Goal: Use online tool/utility: Utilize a website feature to perform a specific function

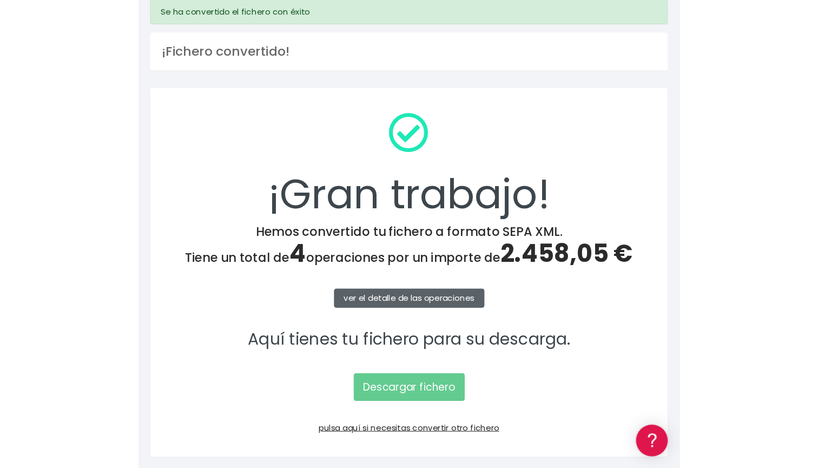
scroll to position [43, 0]
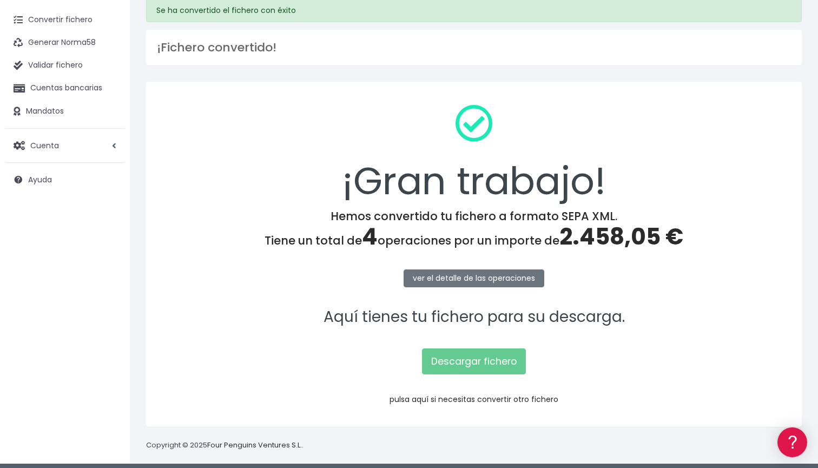
click at [497, 398] on link "pulsa aquí si necesitas convertir otro fichero" at bounding box center [474, 399] width 169 height 11
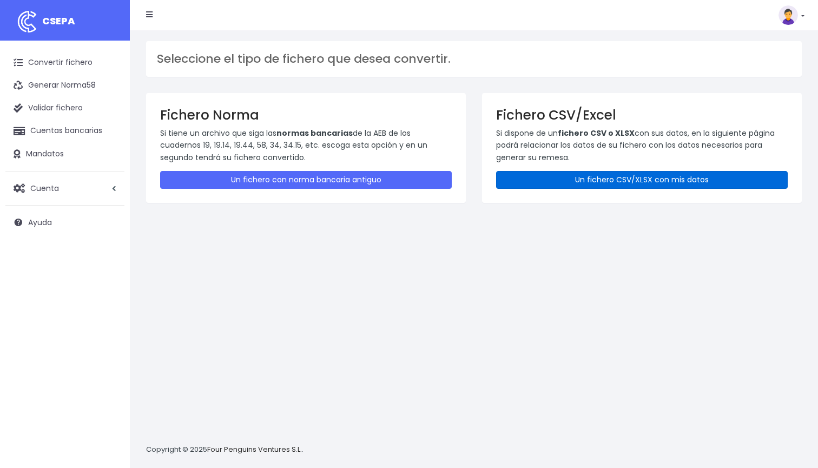
click at [631, 185] on link "Un fichero CSV/XLSX con mis datos" at bounding box center [642, 180] width 292 height 18
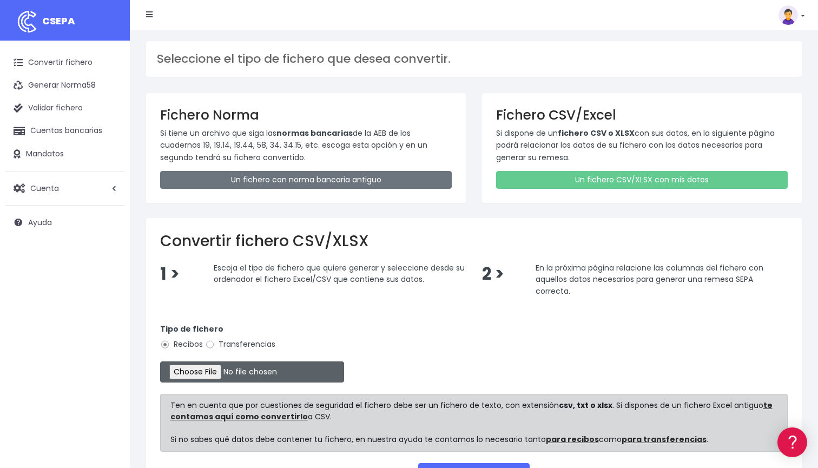
click at [196, 372] on input "file" at bounding box center [252, 371] width 184 height 21
type input "C:\fakepath\DOMICILIACION SOLARIS SEP 1 2025.xlsx"
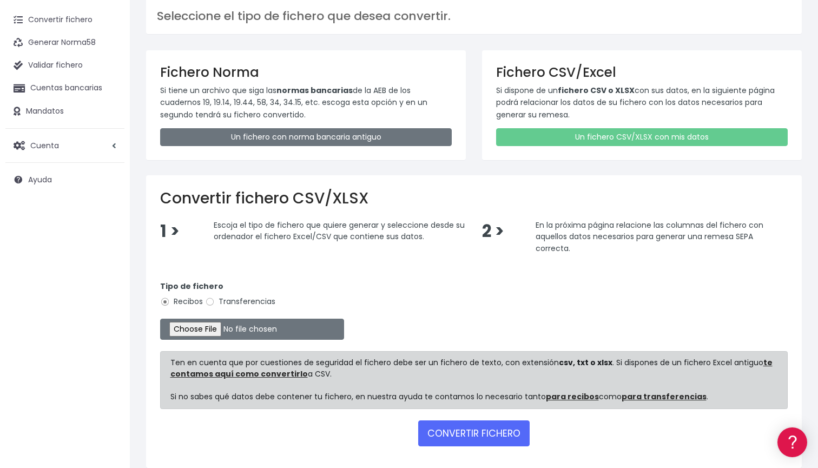
scroll to position [54, 0]
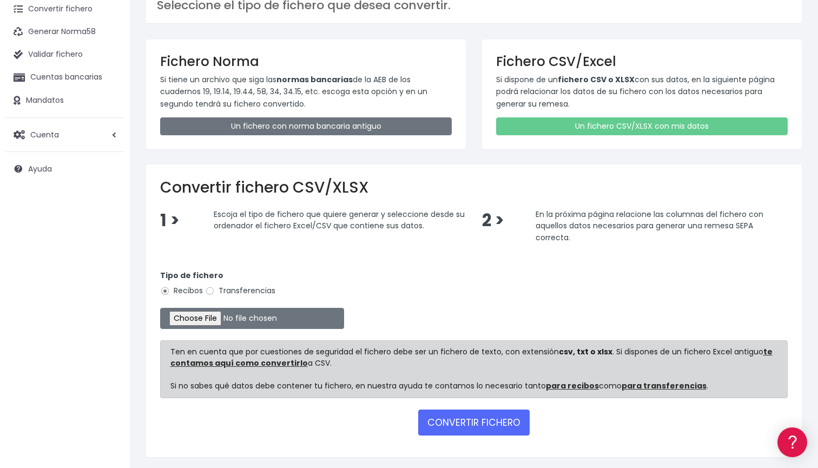
click at [498, 434] on form "Tipo de fichero Recibos Transferencias Ten en cuenta que por cuestiones de segu…" at bounding box center [474, 351] width 628 height 184
click at [491, 426] on button "CONVERTIR FICHERO" at bounding box center [473, 423] width 111 height 26
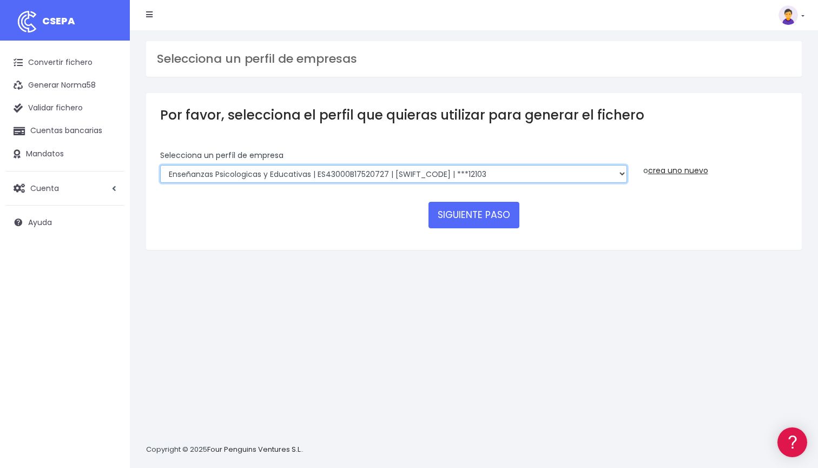
select select "2396"
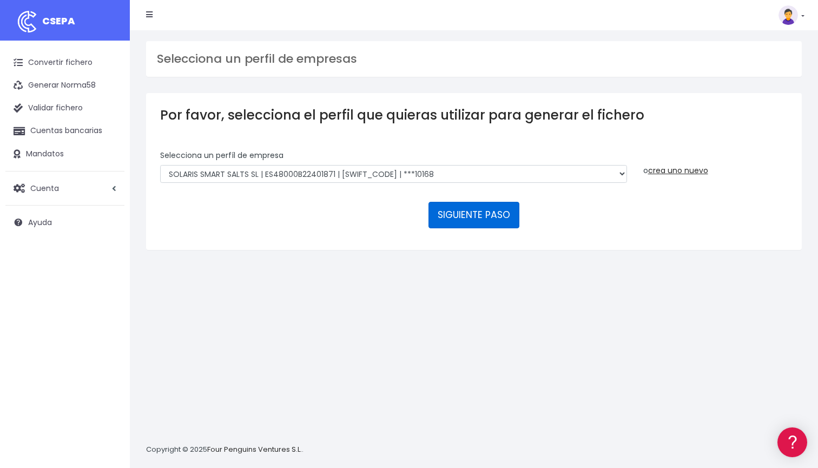
click at [462, 214] on button "SIGUIENTE PASO" at bounding box center [473, 215] width 91 height 26
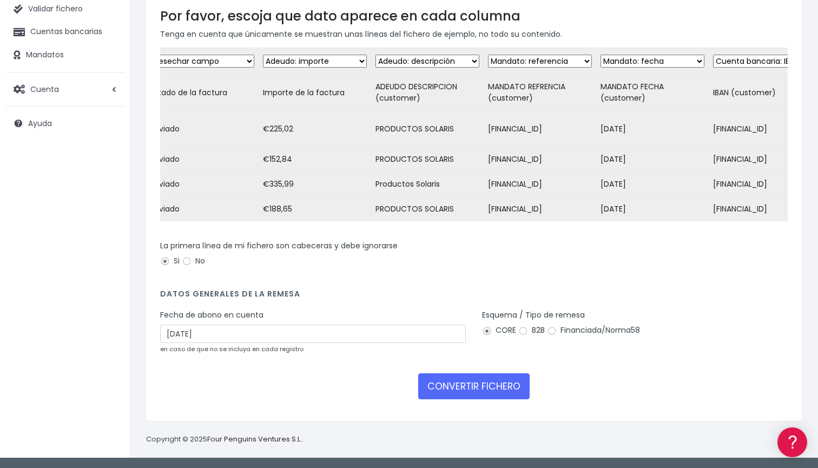
scroll to position [119, 0]
click at [393, 339] on input "[DATE]" at bounding box center [313, 334] width 306 height 18
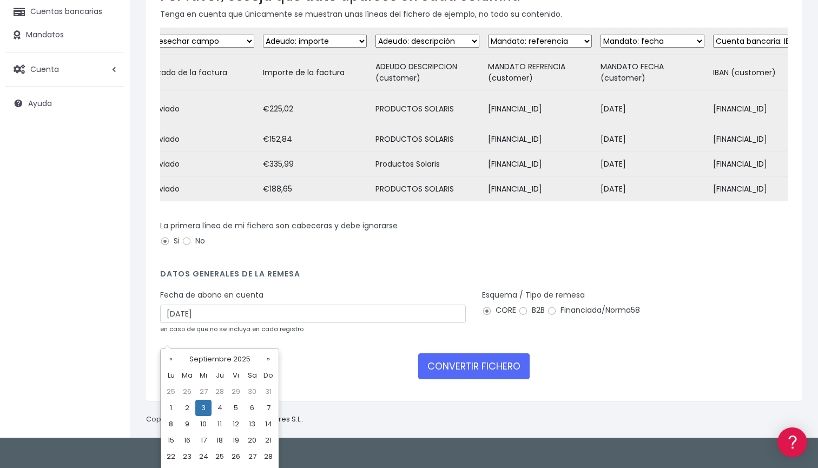
click at [529, 258] on div "La primera línea de mi fichero son cabeceras y debe ignorarse Si No" at bounding box center [474, 239] width 644 height 38
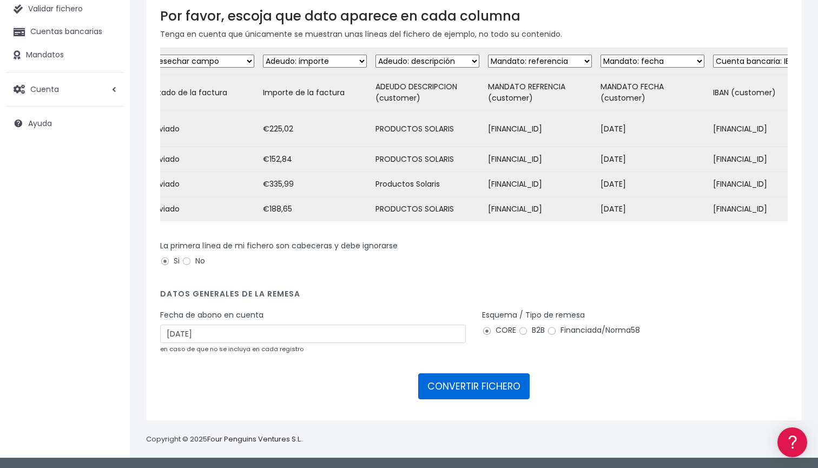
click at [471, 387] on button "CONVERTIR FICHERO" at bounding box center [473, 386] width 111 height 26
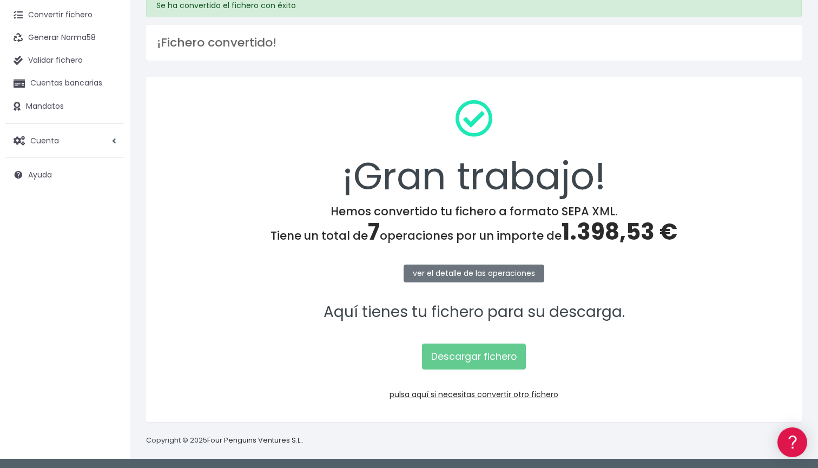
scroll to position [47, 0]
click at [503, 361] on link "Descargar fichero" at bounding box center [474, 357] width 104 height 26
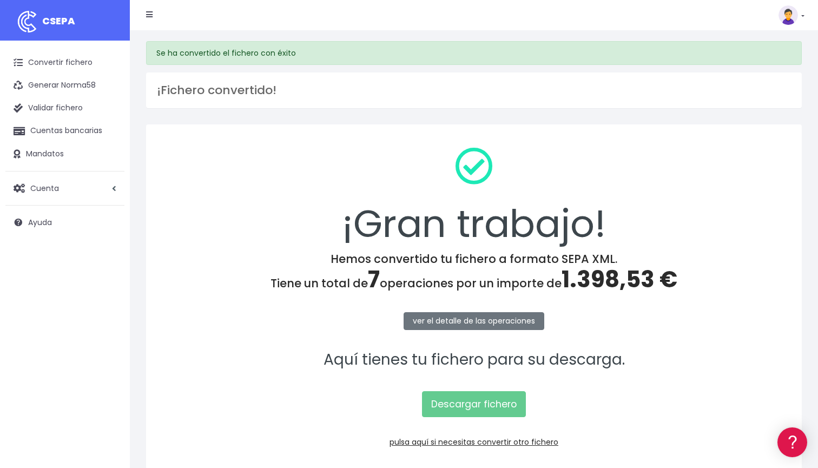
scroll to position [0, 0]
